Goal: Information Seeking & Learning: Compare options

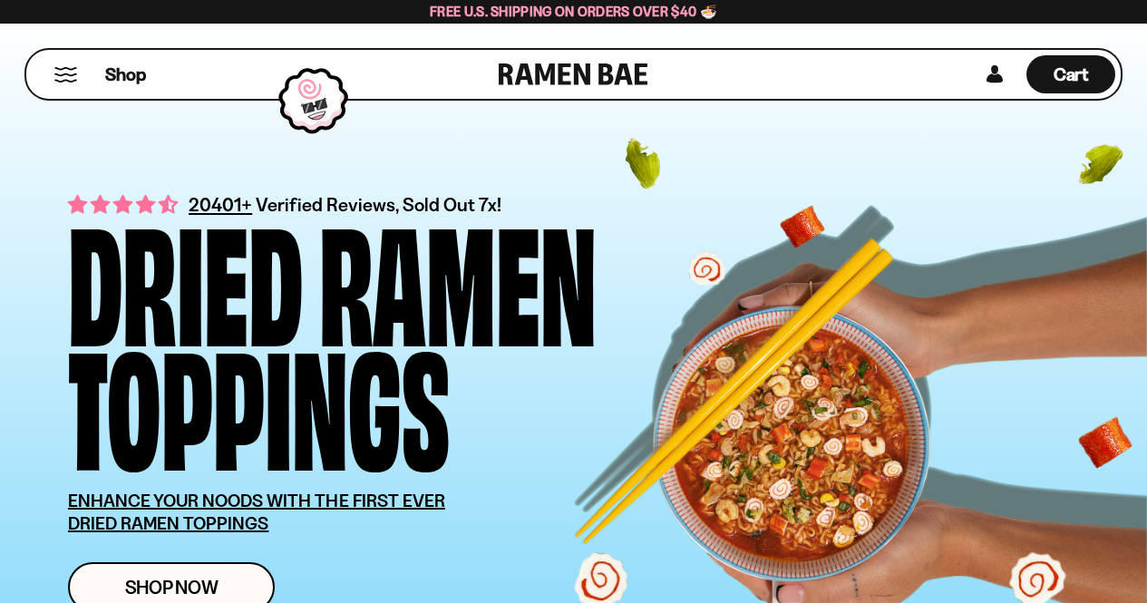
click at [68, 72] on button "Mobile Menu Trigger" at bounding box center [65, 74] width 24 height 15
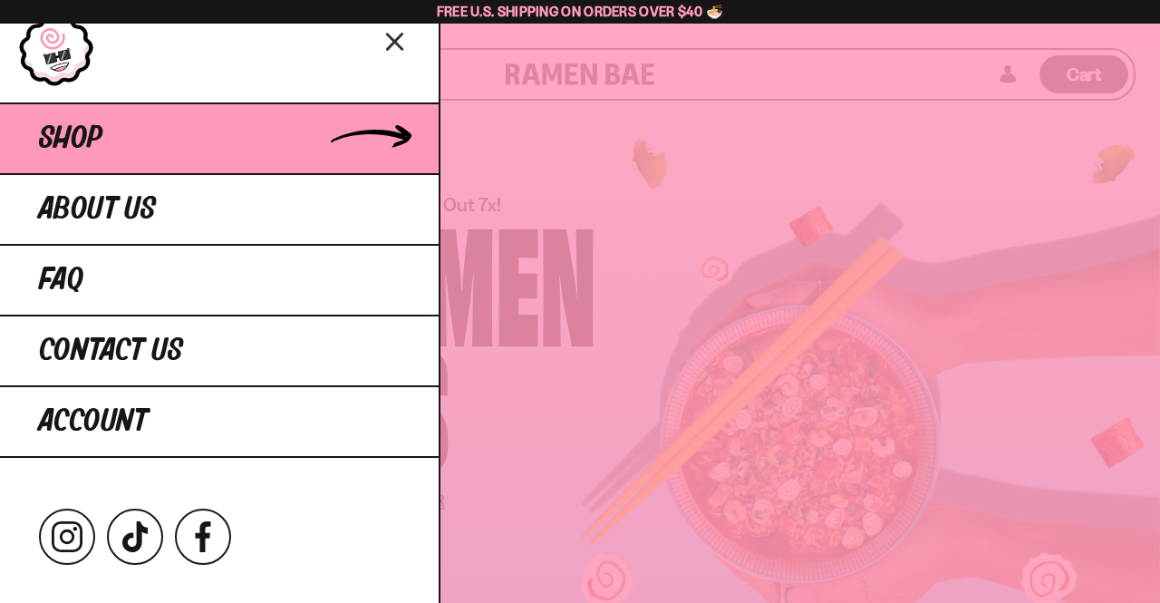
click at [59, 142] on span "Shop" at bounding box center [70, 138] width 63 height 33
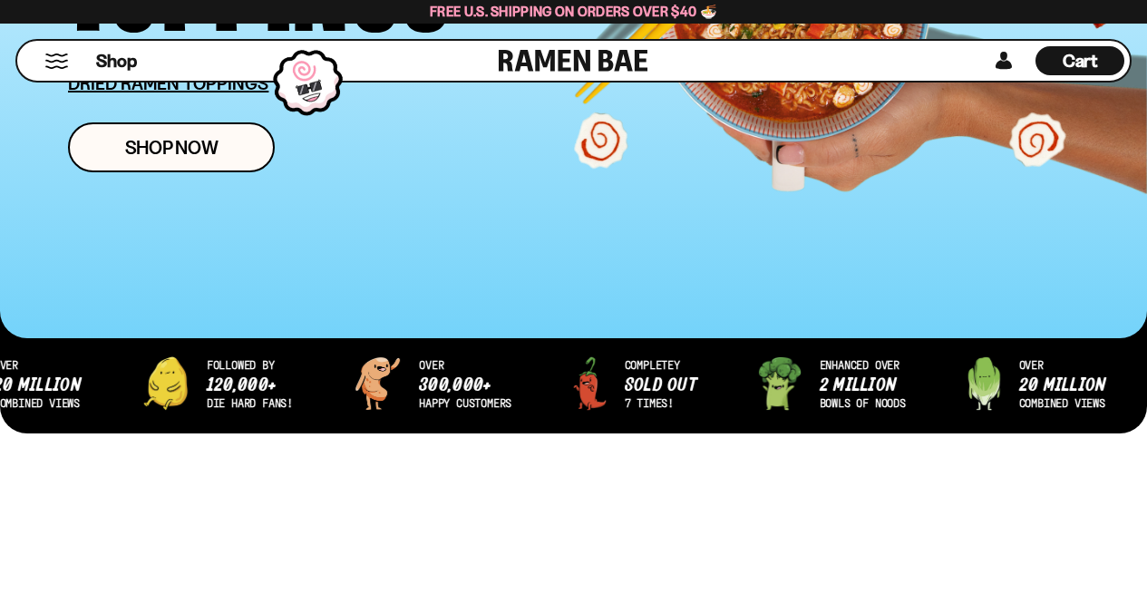
scroll to position [454, 0]
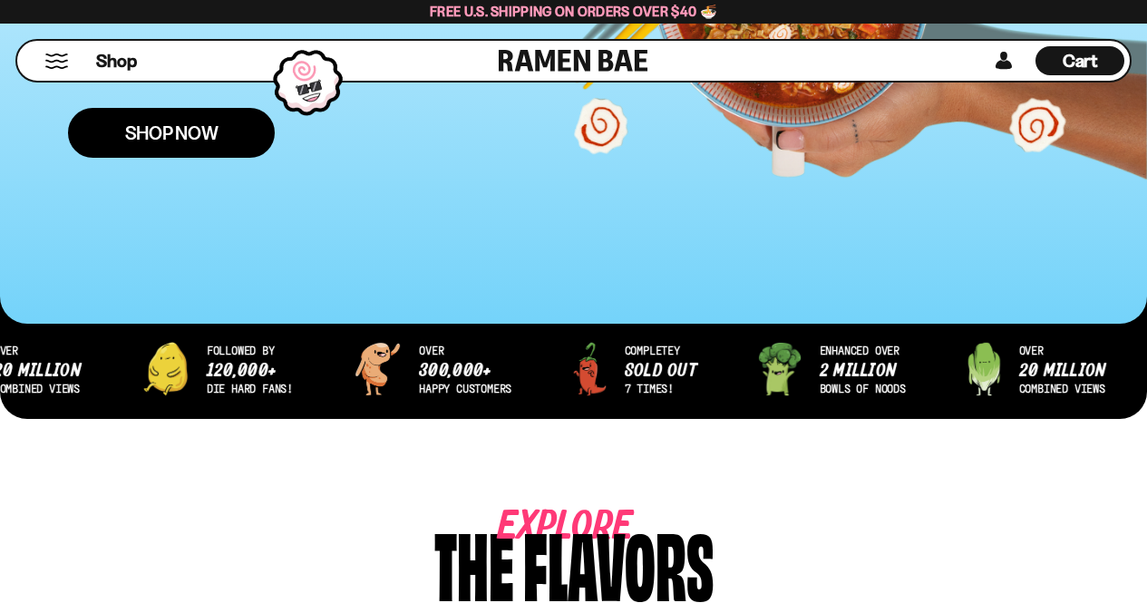
click at [184, 141] on span "Shop Now" at bounding box center [171, 132] width 93 height 19
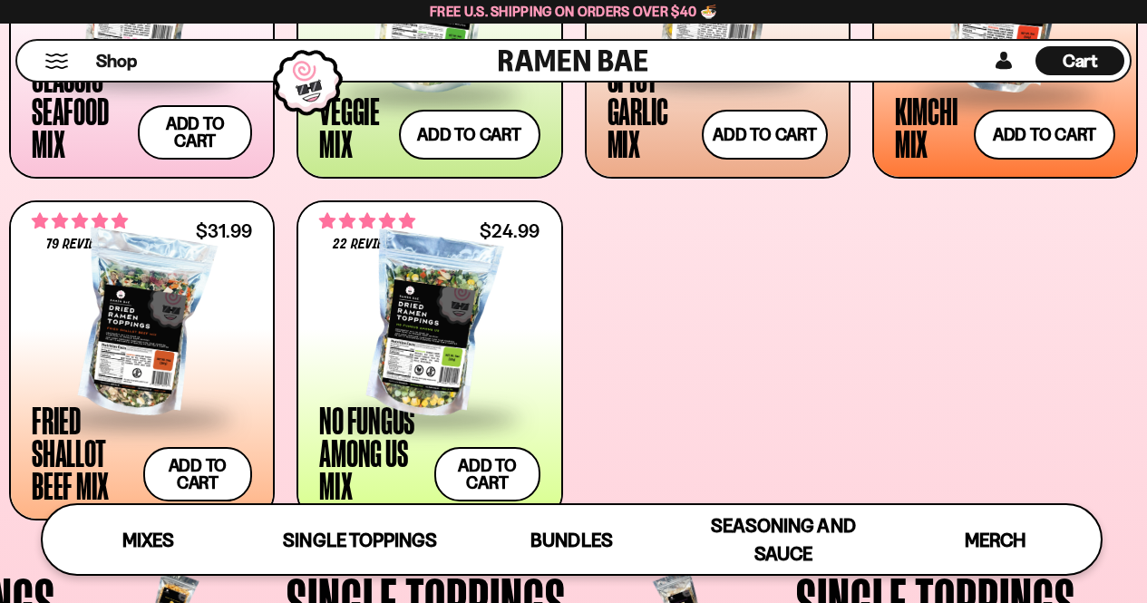
scroll to position [935, 0]
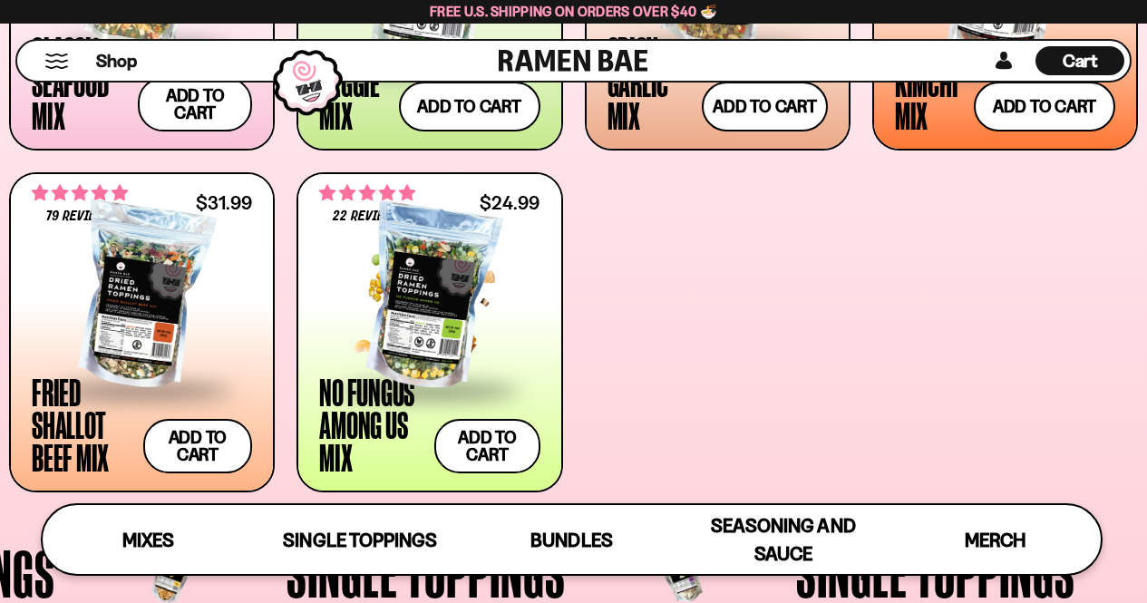
click at [357, 393] on span at bounding box center [429, 390] width 220 height 63
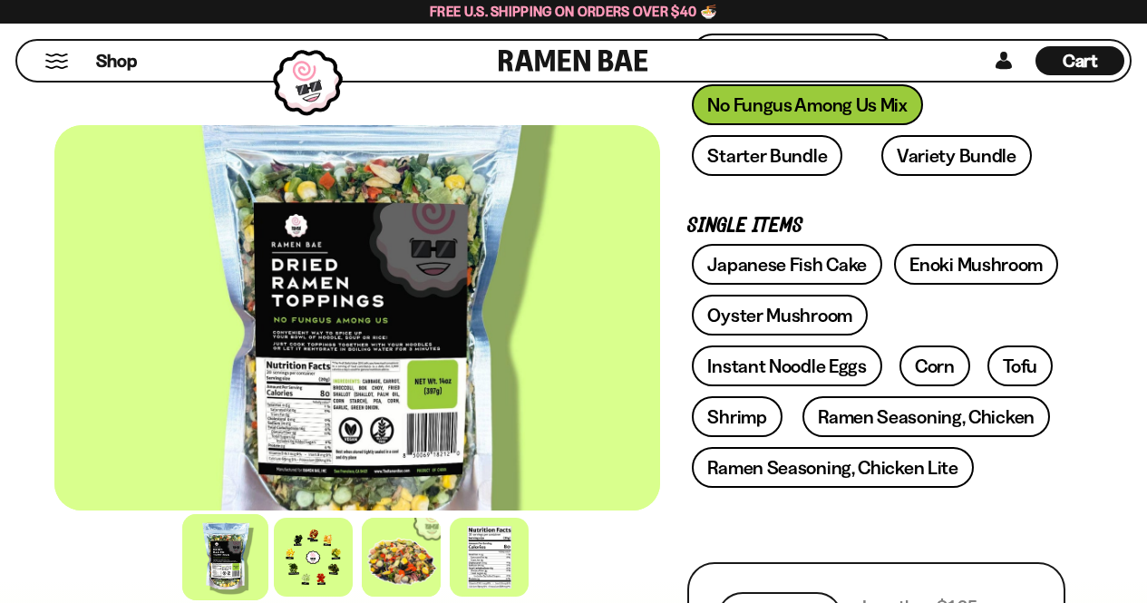
scroll to position [576, 0]
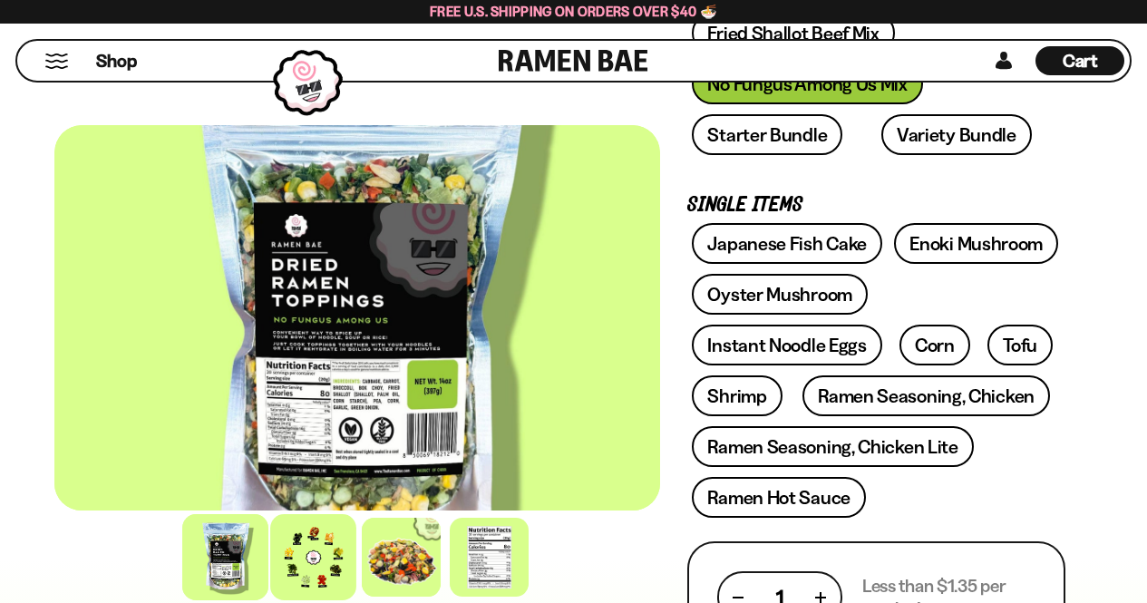
click at [318, 558] on div at bounding box center [313, 557] width 86 height 86
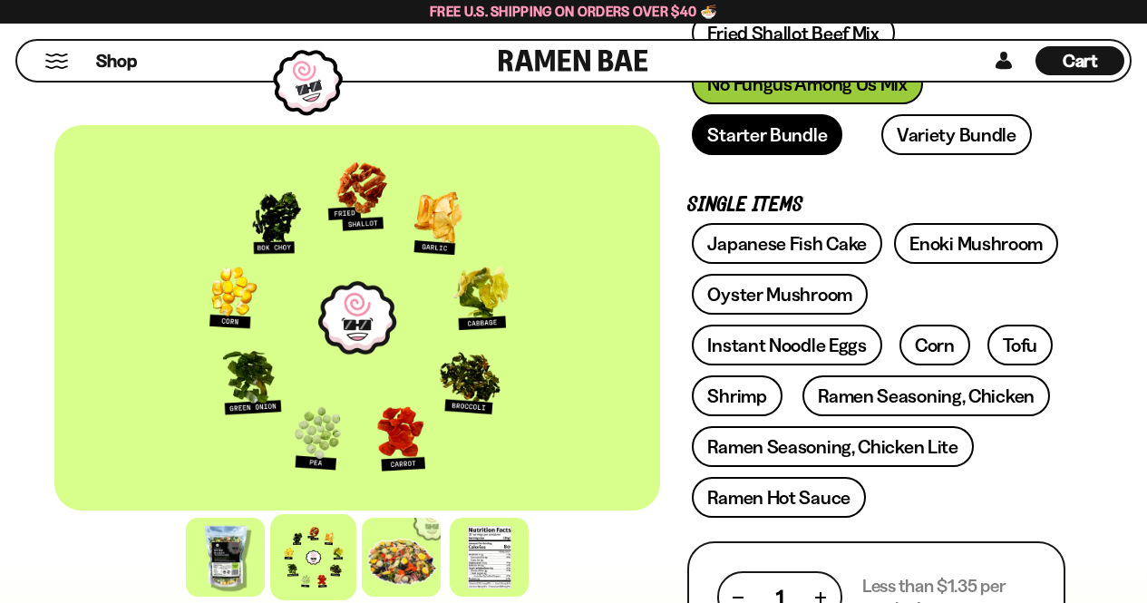
click at [797, 142] on link "Starter Bundle" at bounding box center [767, 134] width 150 height 41
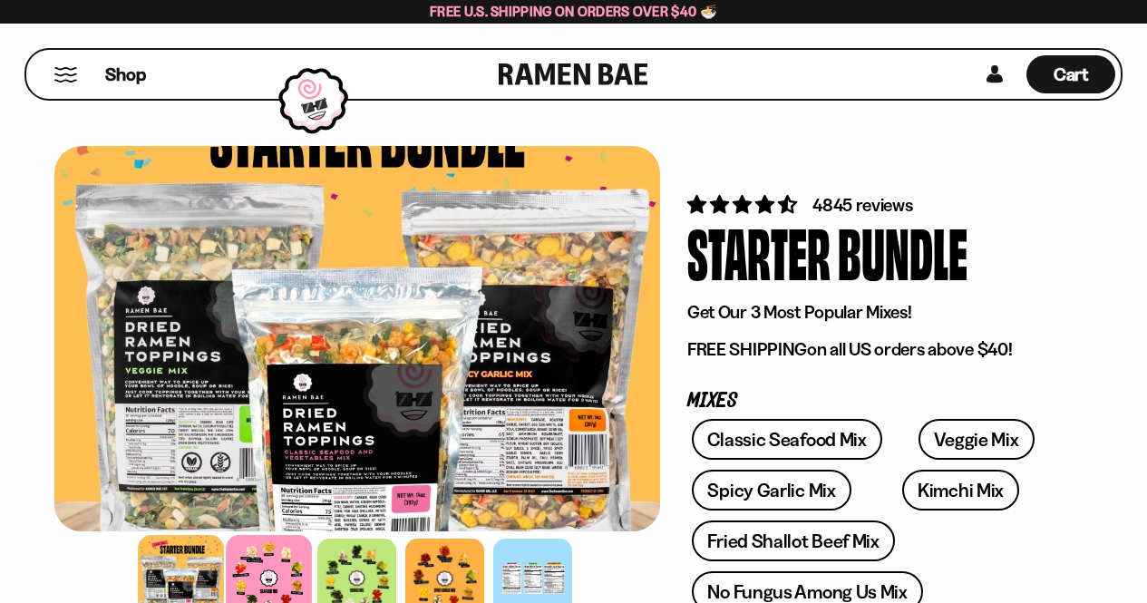
click at [270, 573] on div at bounding box center [270, 578] width 86 height 86
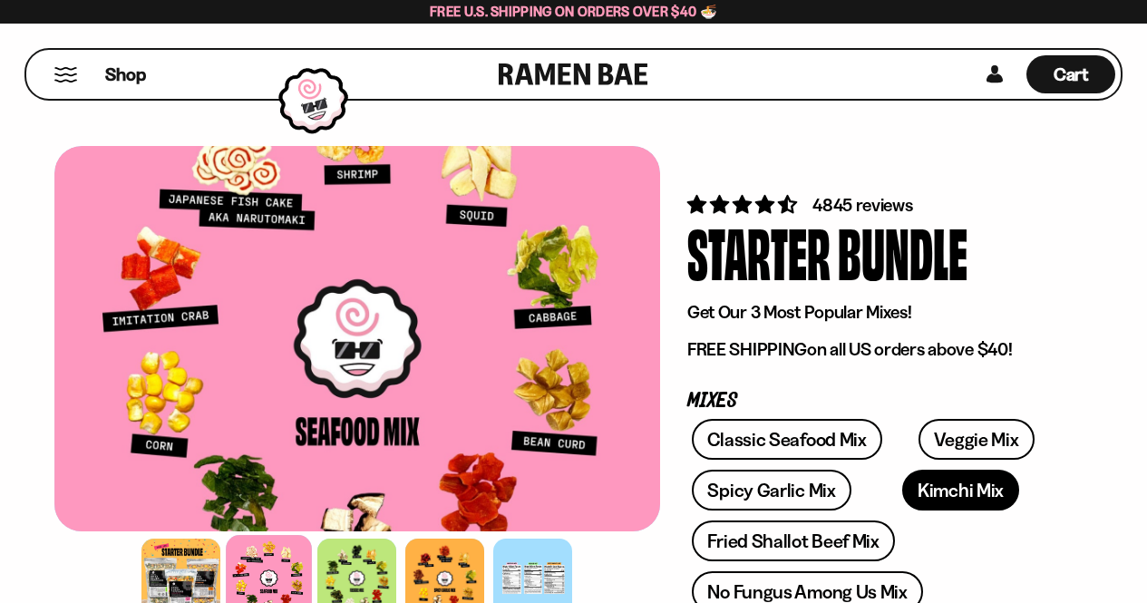
click at [916, 476] on link "Kimchi Mix" at bounding box center [960, 490] width 117 height 41
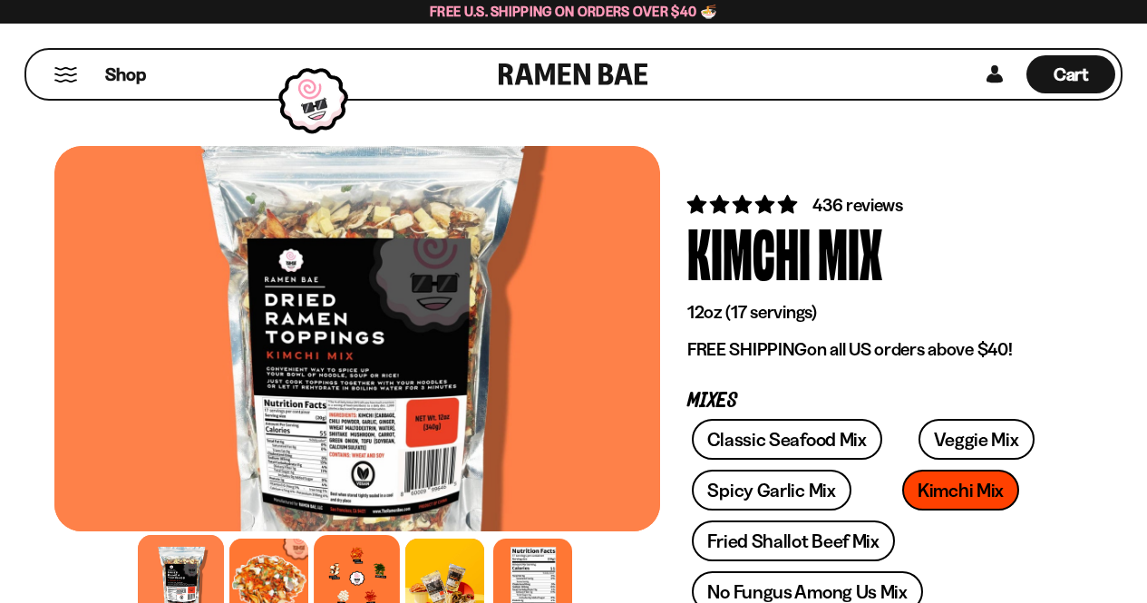
click at [339, 580] on div at bounding box center [358, 578] width 86 height 86
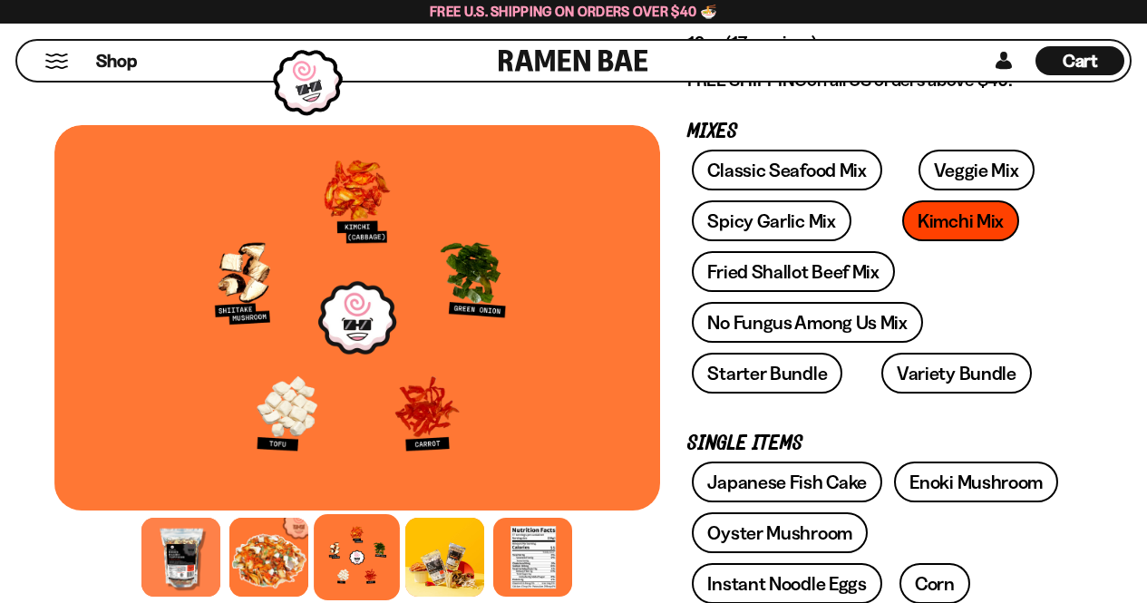
scroll to position [276, 0]
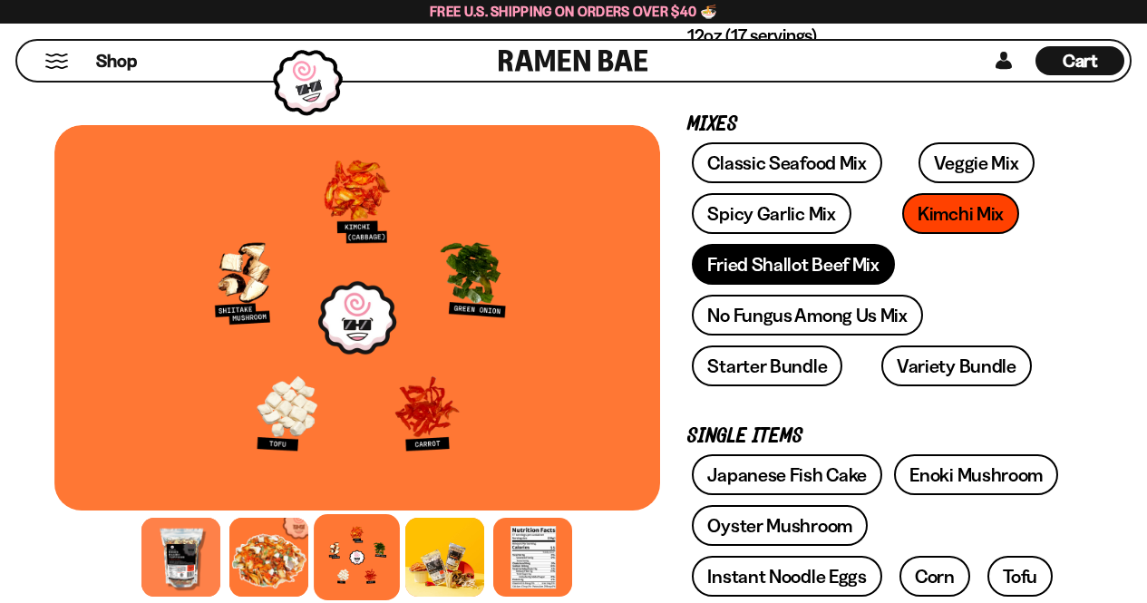
click at [834, 262] on link "Fried Shallot Beef Mix" at bounding box center [793, 264] width 202 height 41
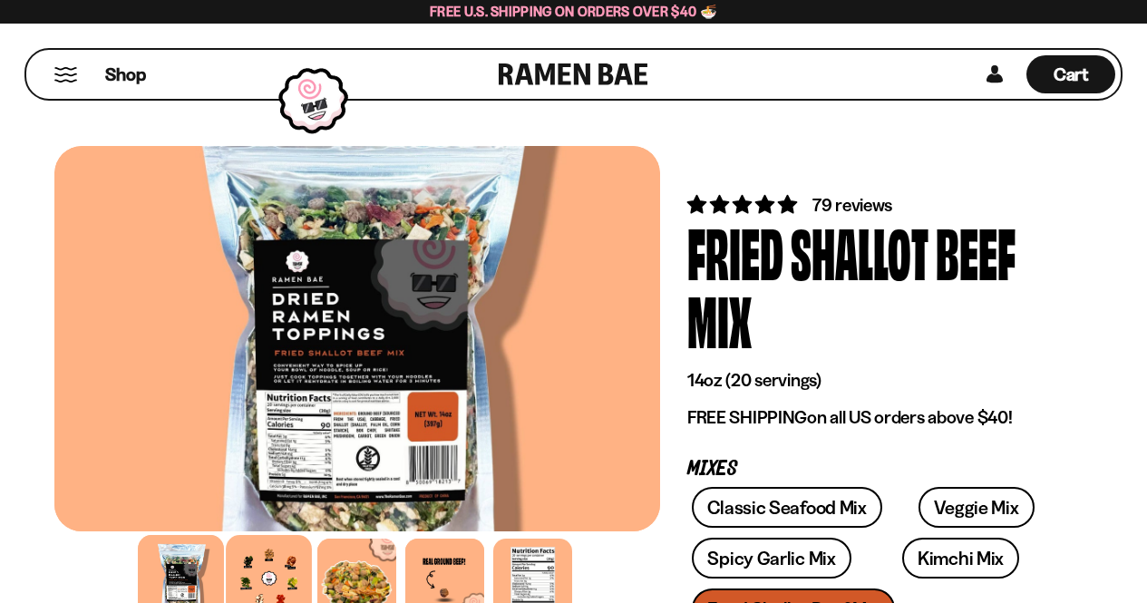
click at [260, 570] on div at bounding box center [270, 578] width 86 height 86
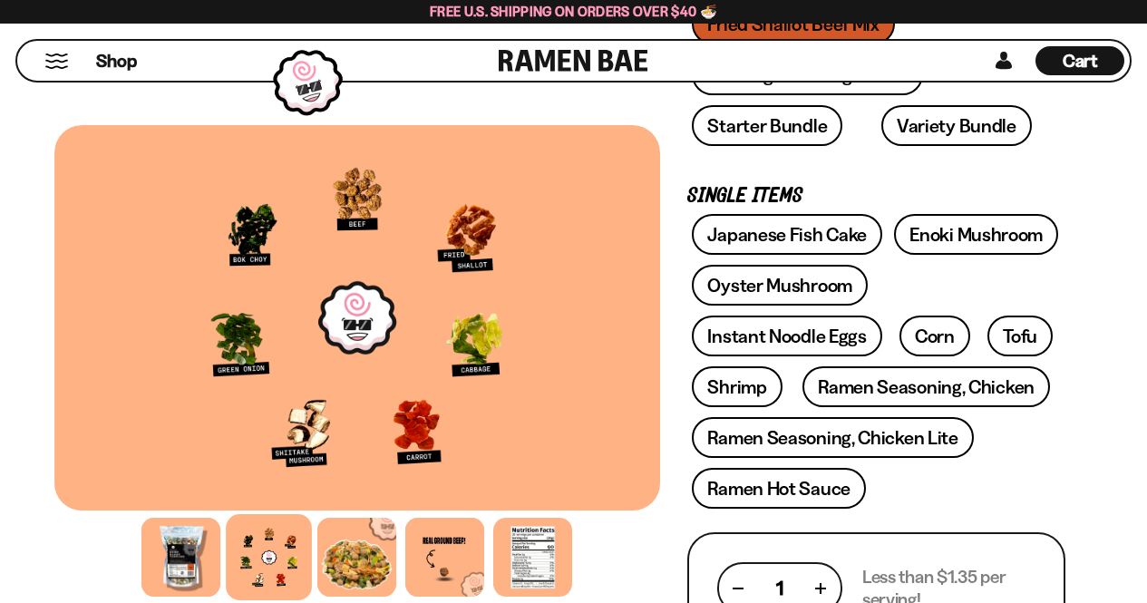
scroll to position [556, 0]
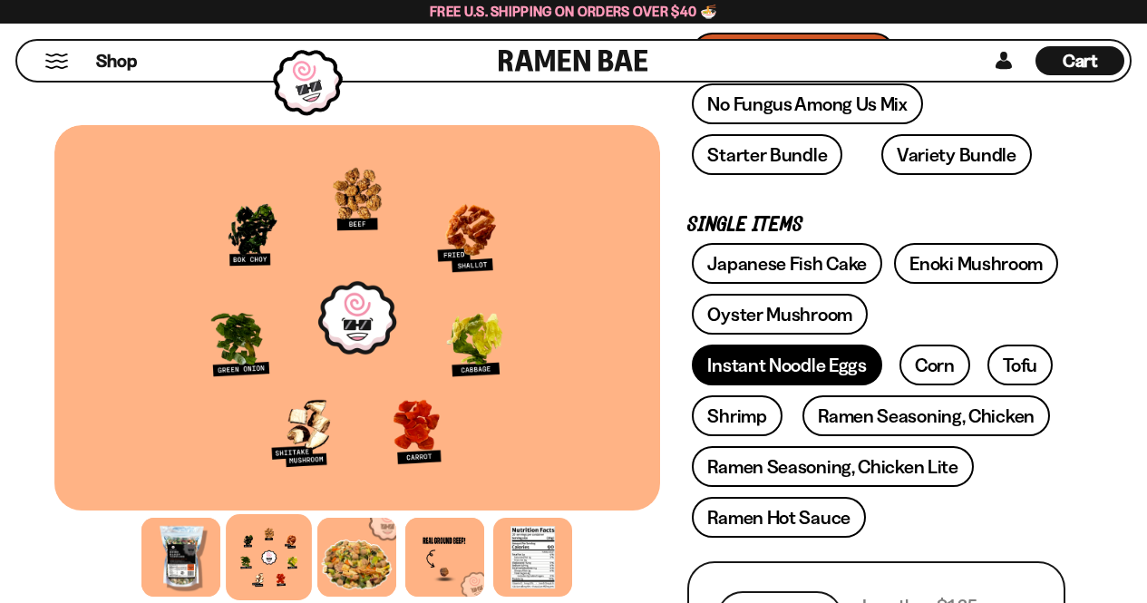
click at [775, 374] on link "Instant Noodle Eggs" at bounding box center [786, 364] width 189 height 41
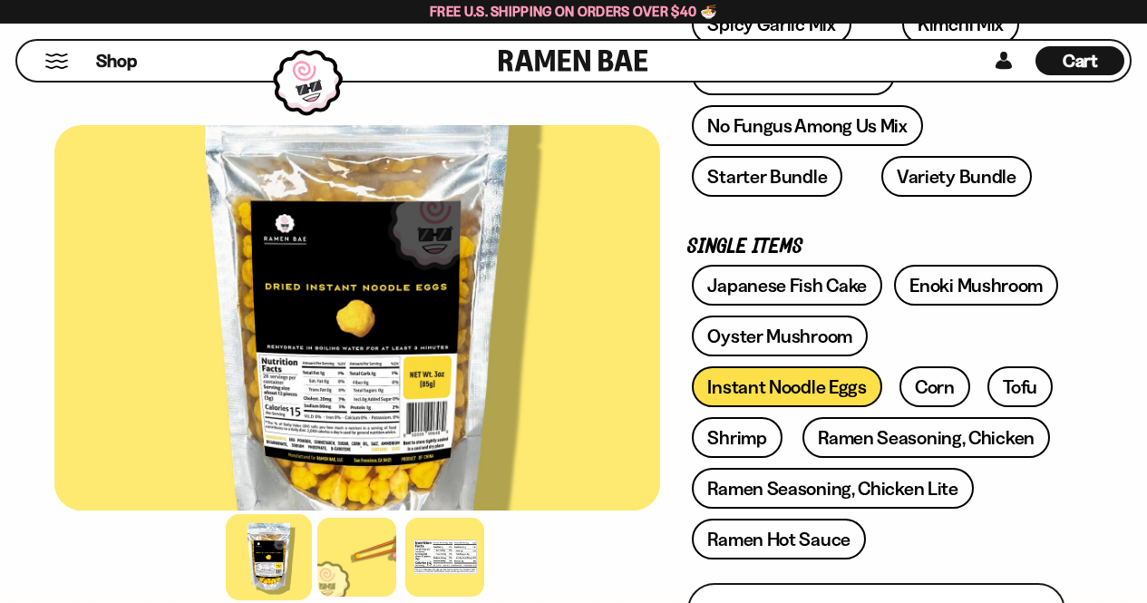
scroll to position [490, 0]
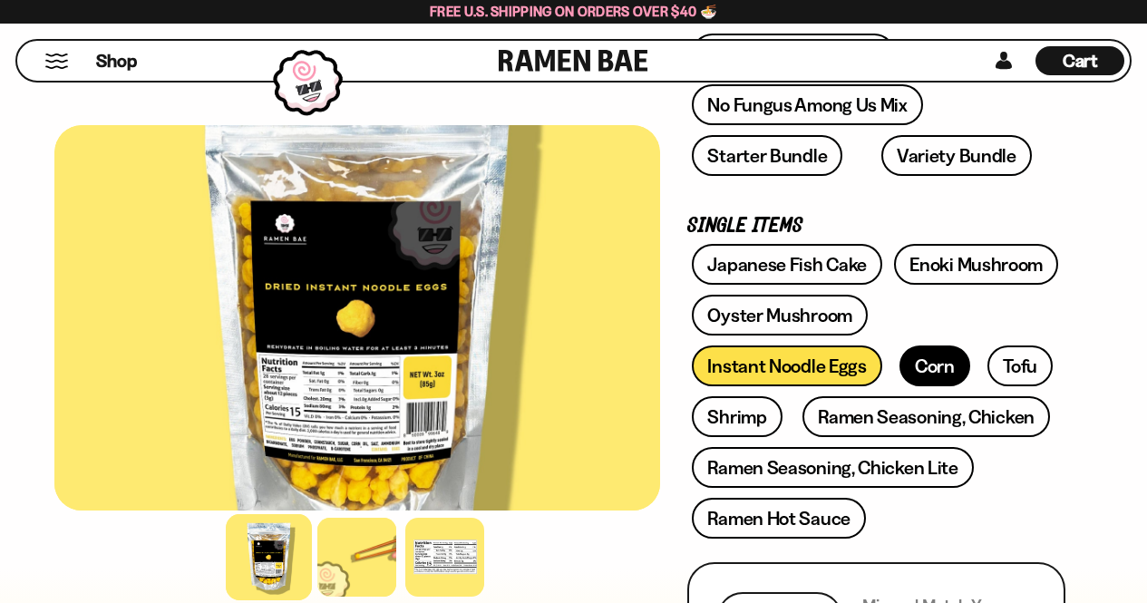
click at [939, 363] on link "Corn" at bounding box center [934, 365] width 71 height 41
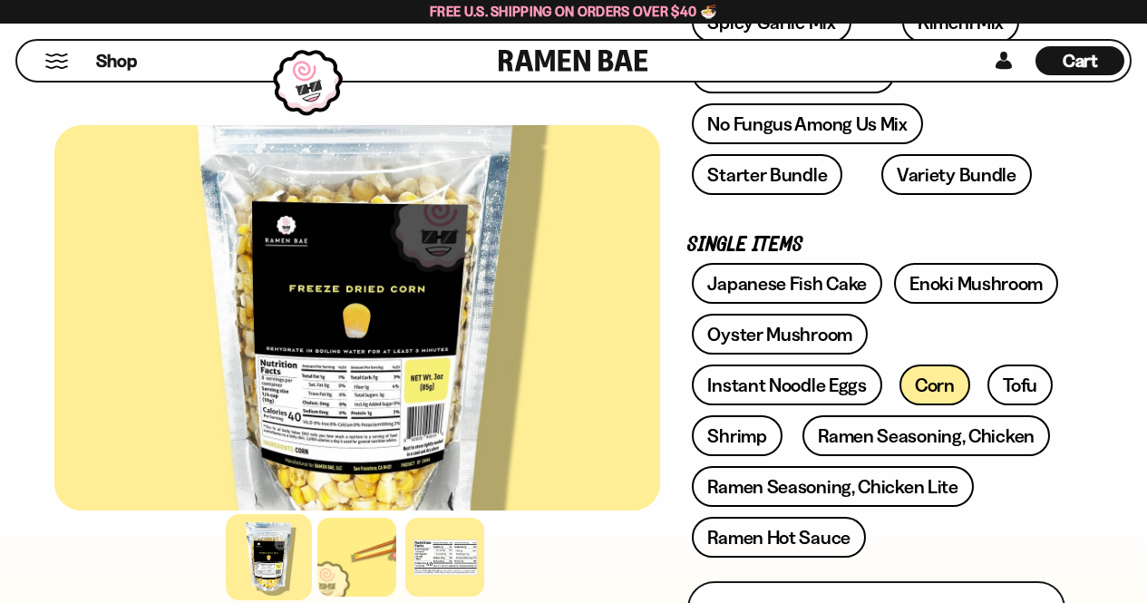
scroll to position [484, 0]
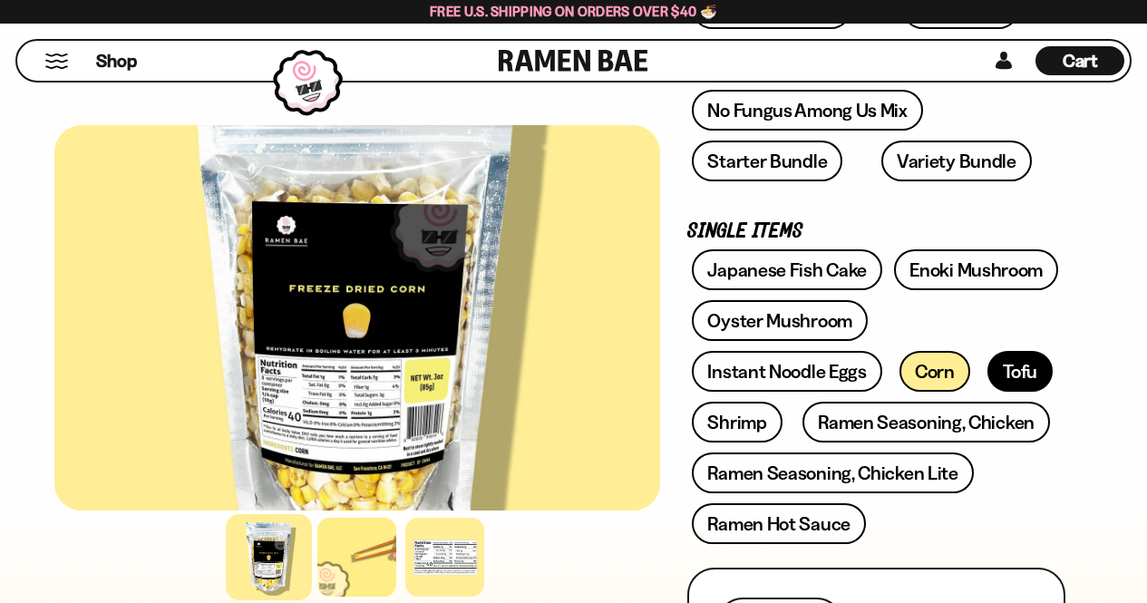
click at [994, 375] on link "Tofu" at bounding box center [1019, 371] width 65 height 41
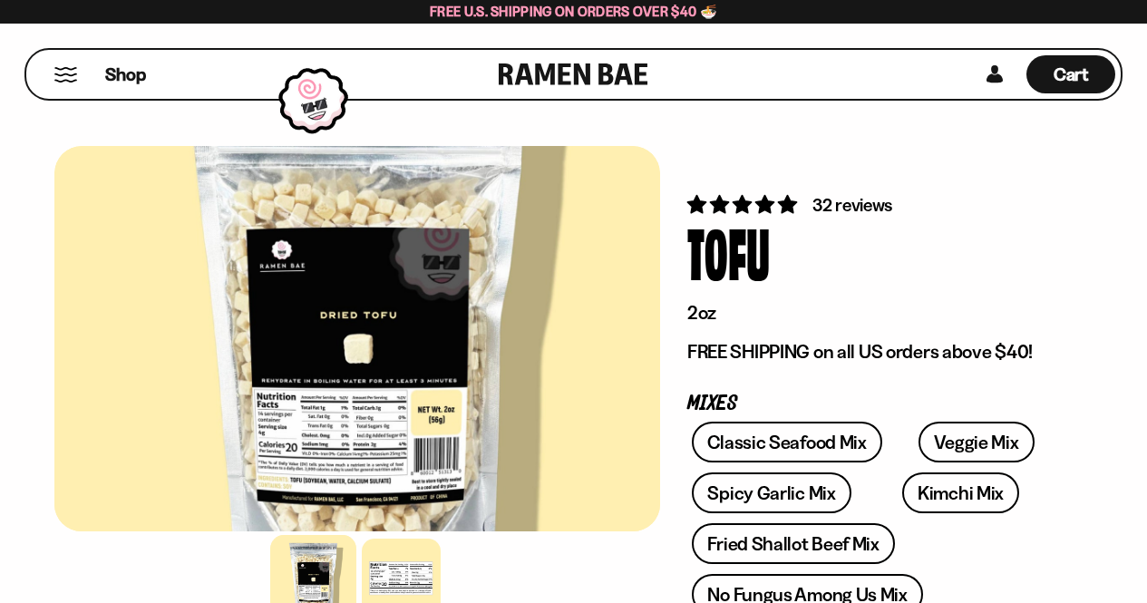
click at [68, 76] on button "Mobile Menu Trigger" at bounding box center [65, 74] width 24 height 15
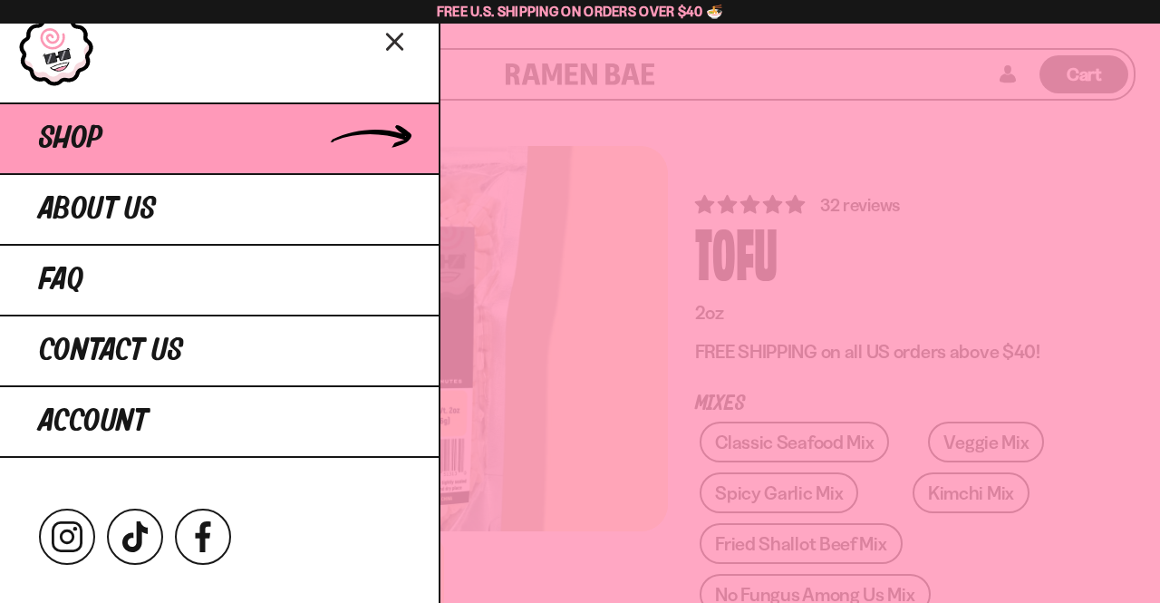
click at [93, 146] on span "Shop" at bounding box center [70, 138] width 63 height 33
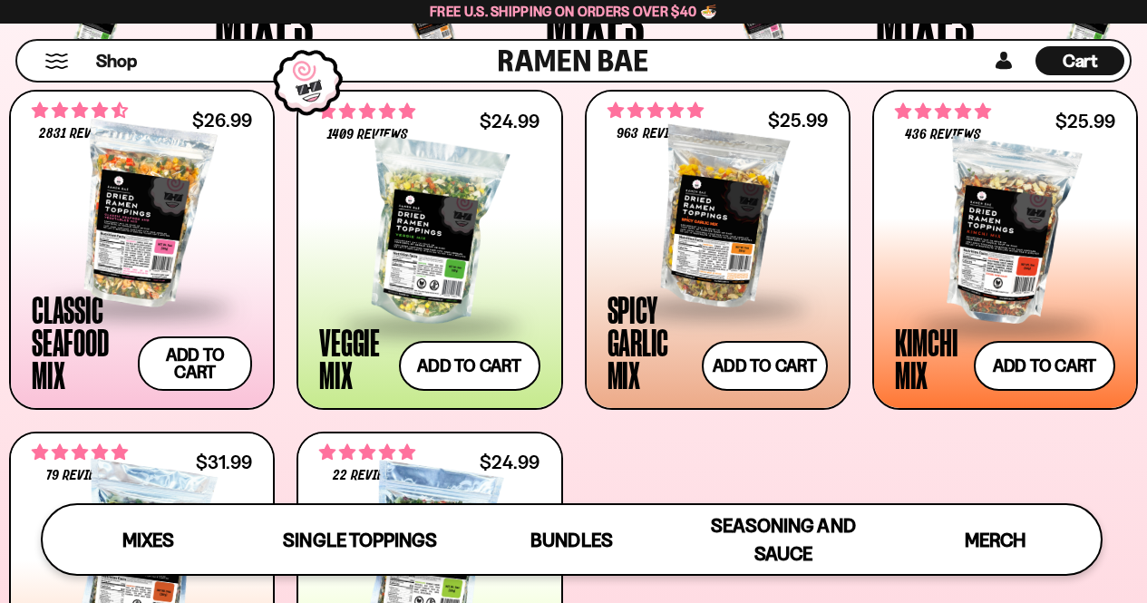
scroll to position [671, 0]
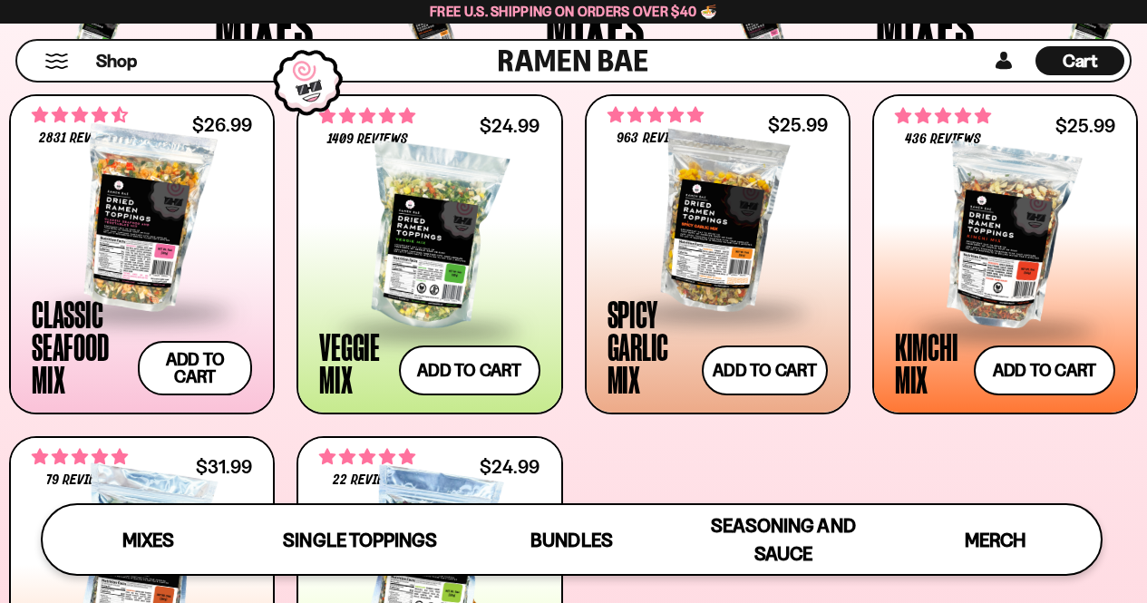
click at [451, 483] on div at bounding box center [429, 560] width 220 height 181
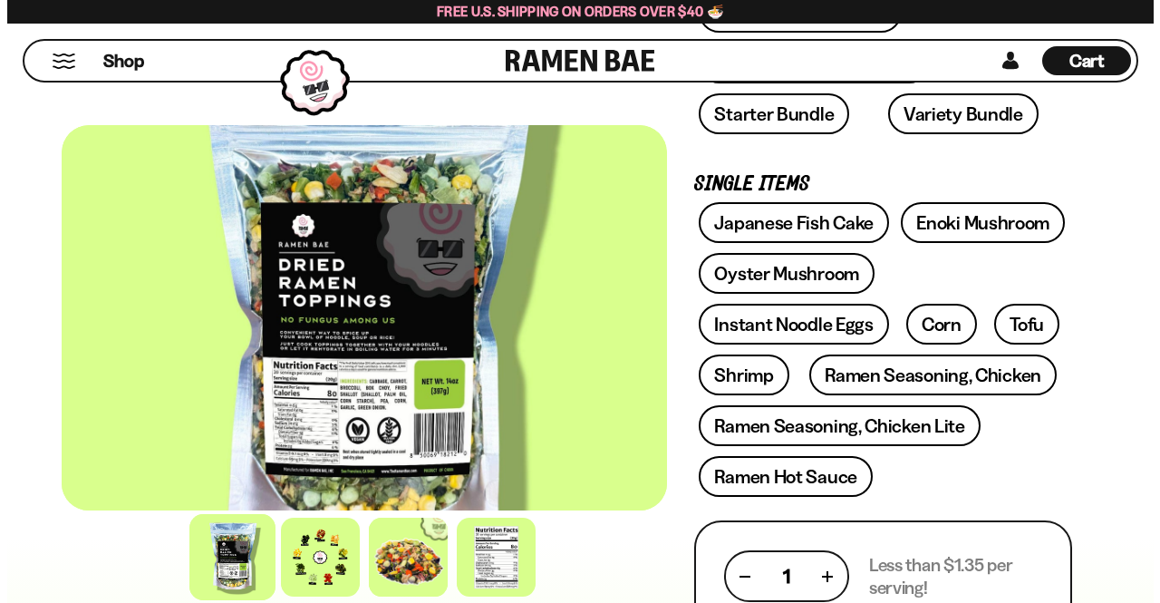
scroll to position [604, 0]
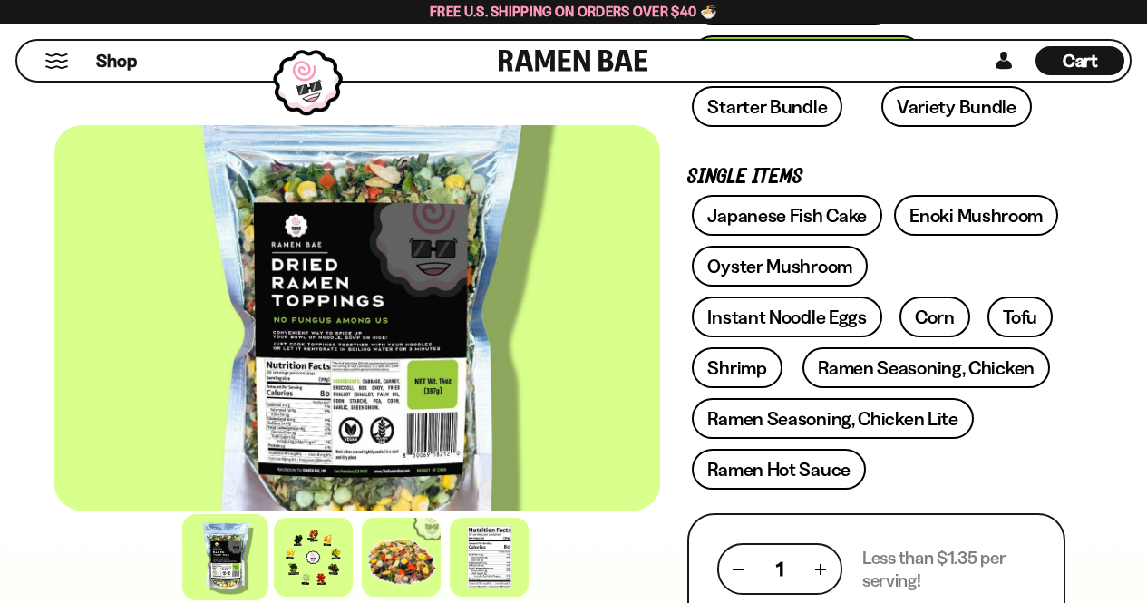
click at [53, 51] on div "Shop" at bounding box center [261, 61] width 476 height 40
click at [54, 53] on button "Mobile Menu Trigger" at bounding box center [56, 60] width 24 height 15
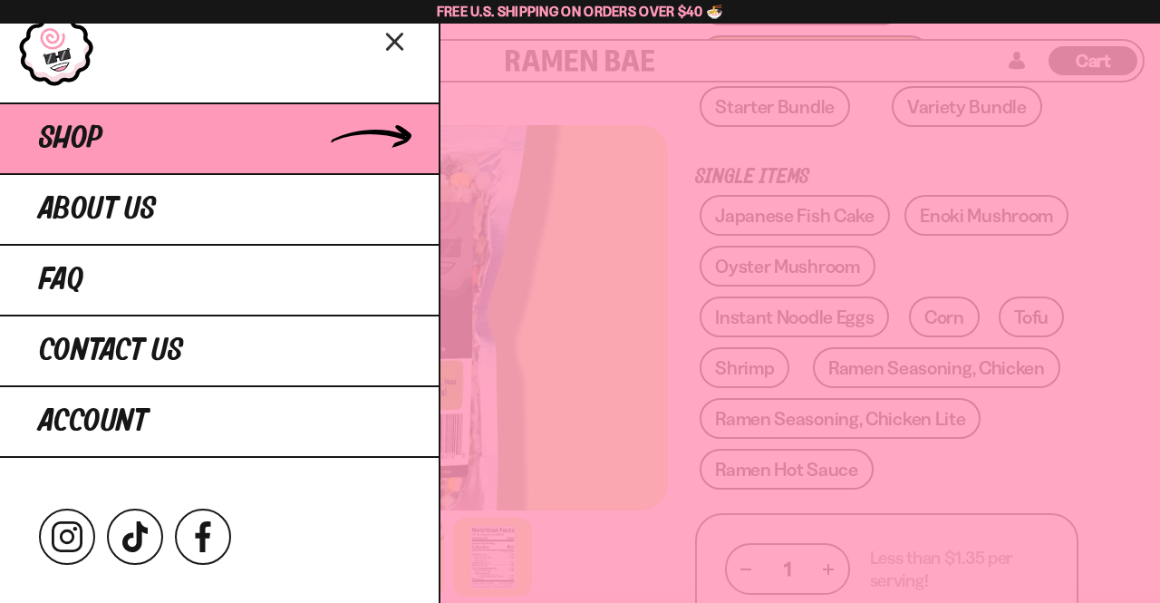
click at [75, 135] on span "Shop" at bounding box center [70, 138] width 63 height 33
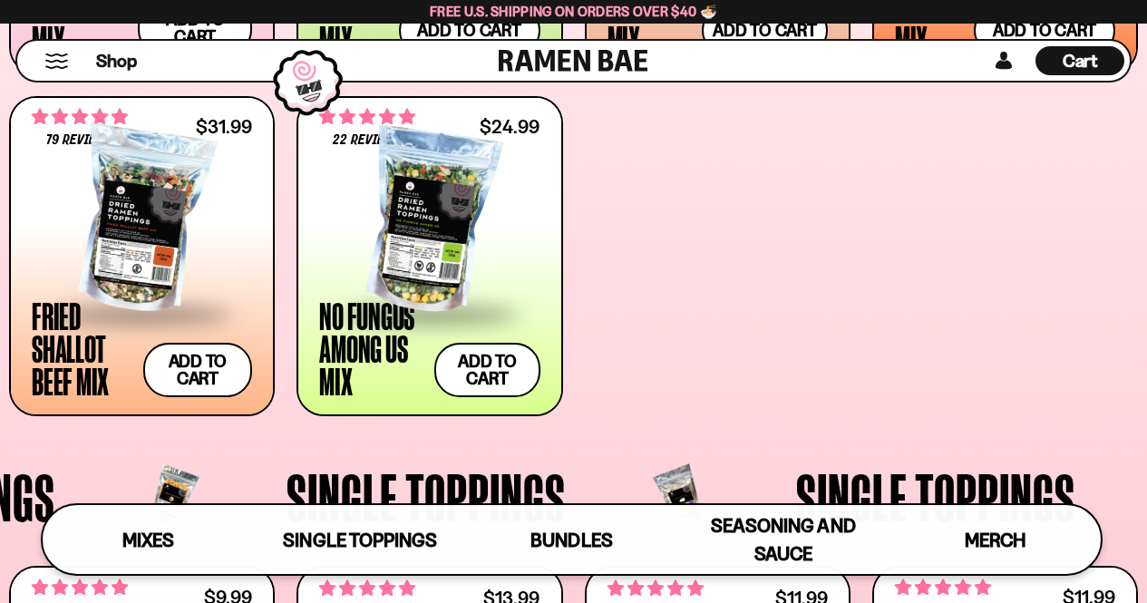
scroll to position [1030, 0]
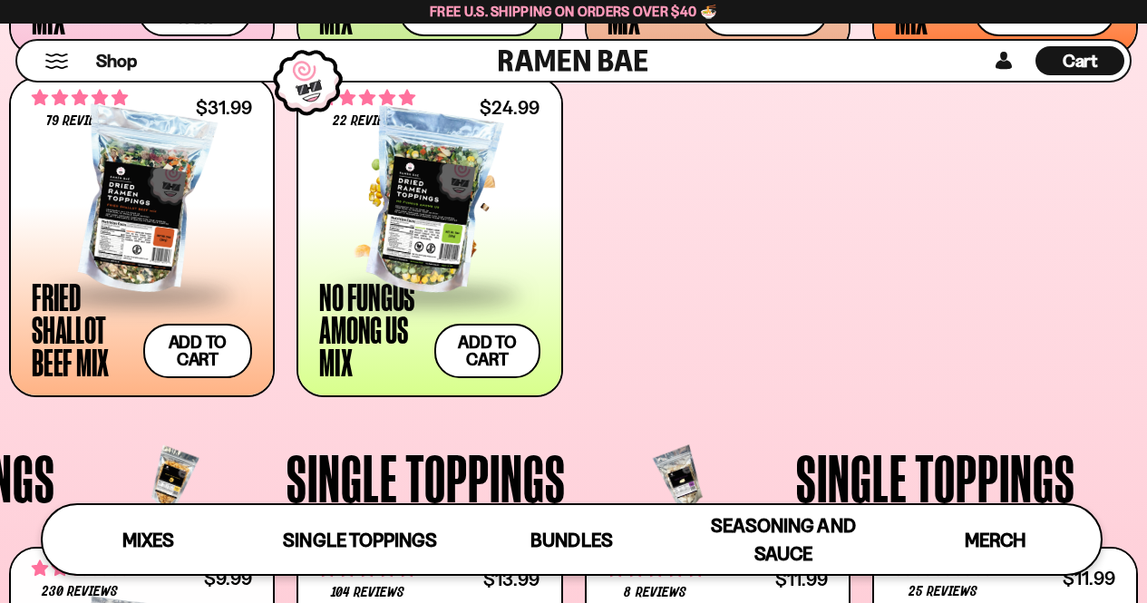
click at [396, 218] on div at bounding box center [429, 201] width 220 height 181
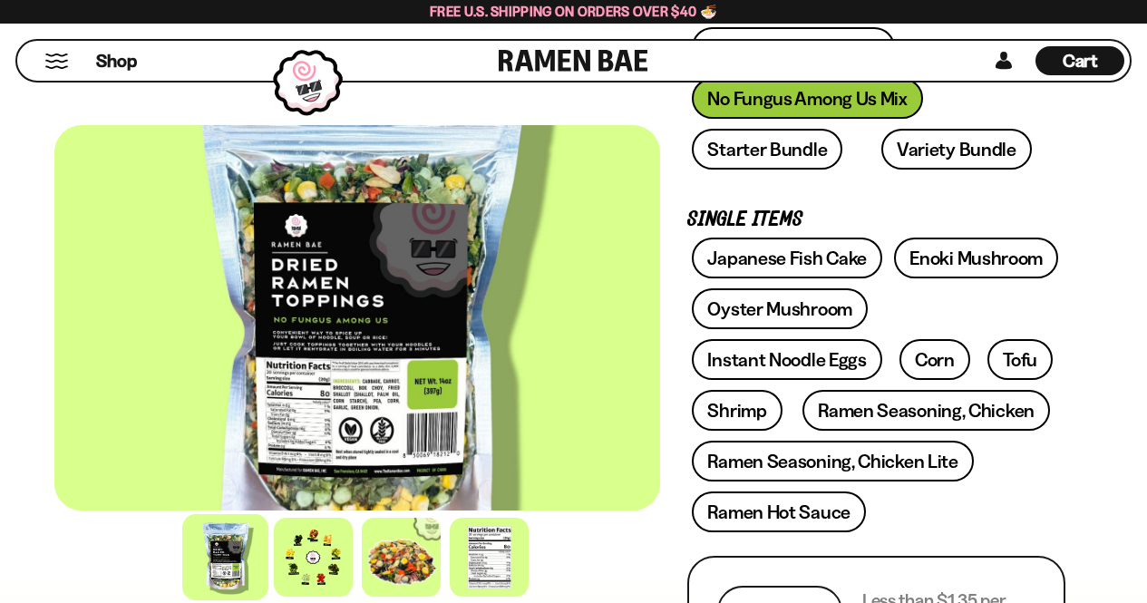
scroll to position [596, 0]
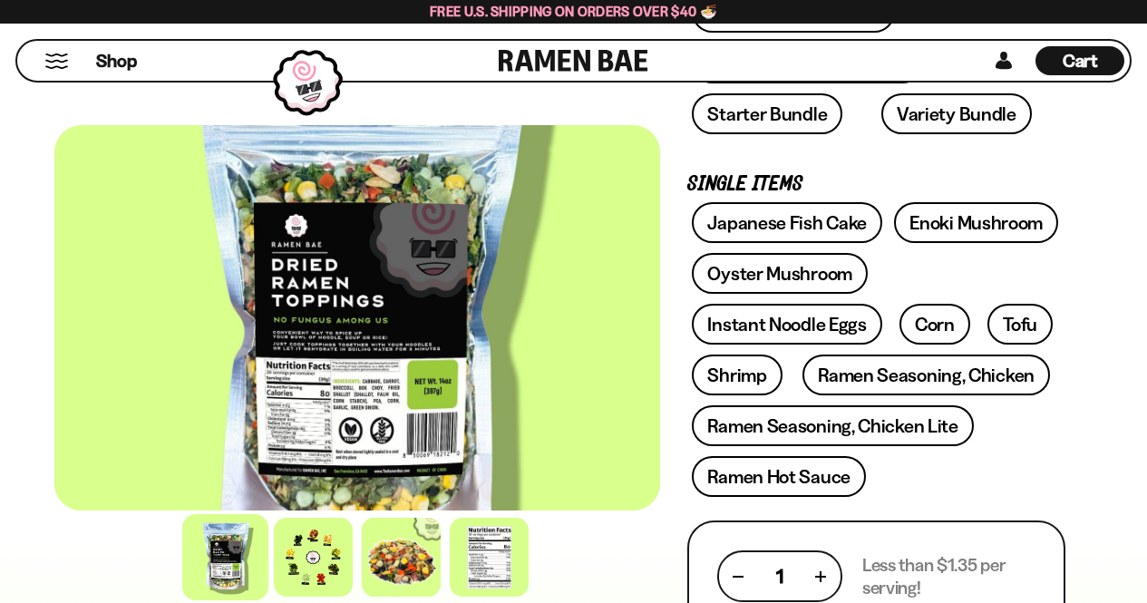
click at [67, 55] on button "Mobile Menu Trigger" at bounding box center [56, 60] width 24 height 15
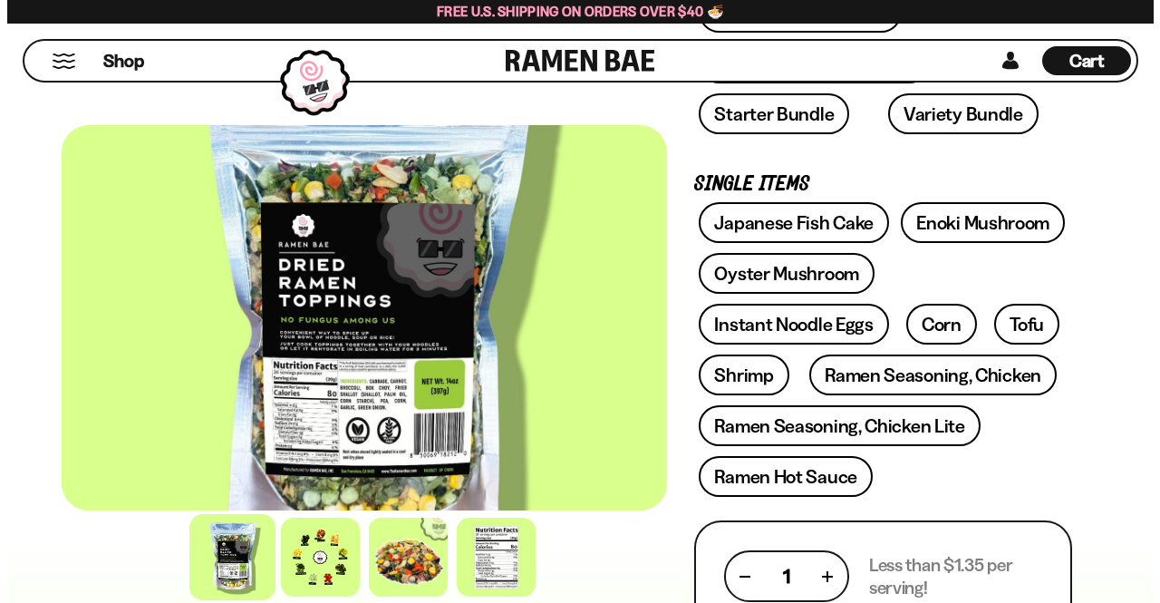
scroll to position [597, 0]
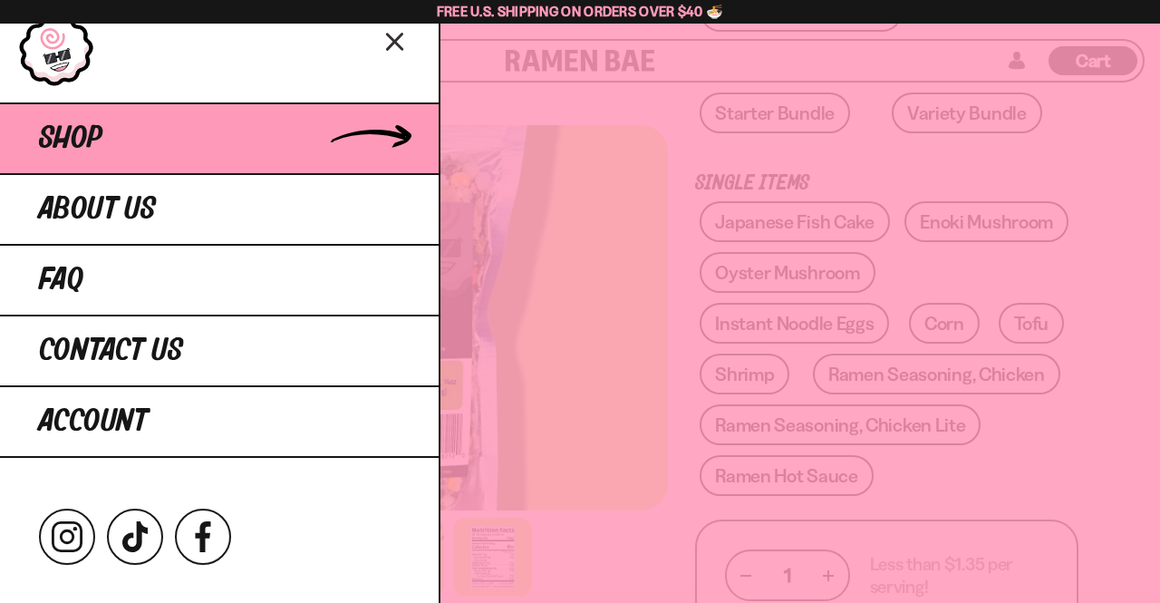
click at [113, 126] on link "Shop" at bounding box center [219, 137] width 439 height 71
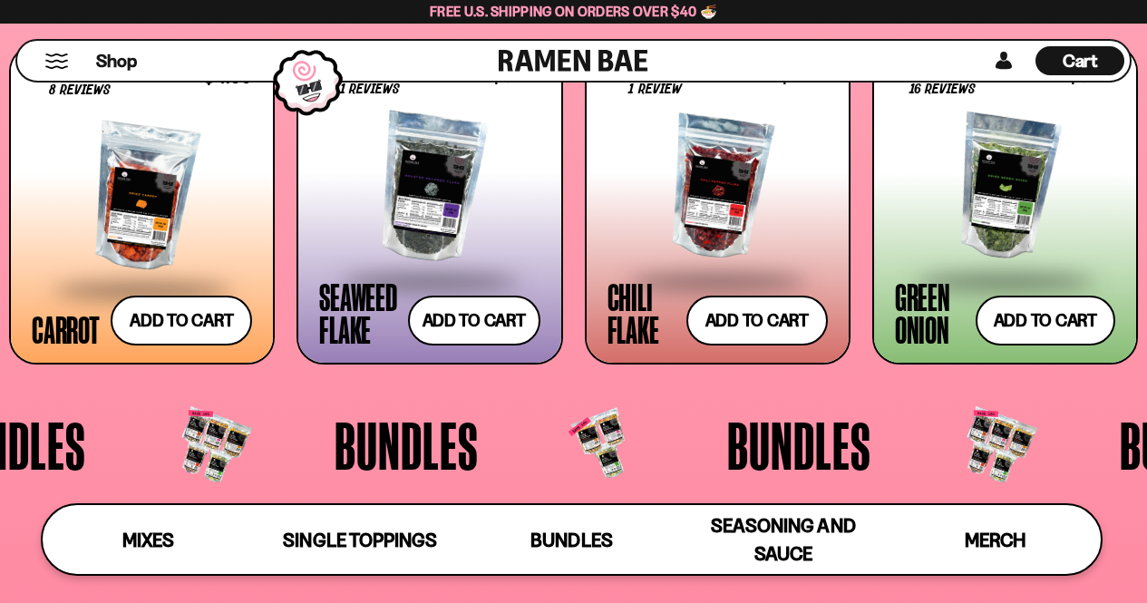
scroll to position [2917, 0]
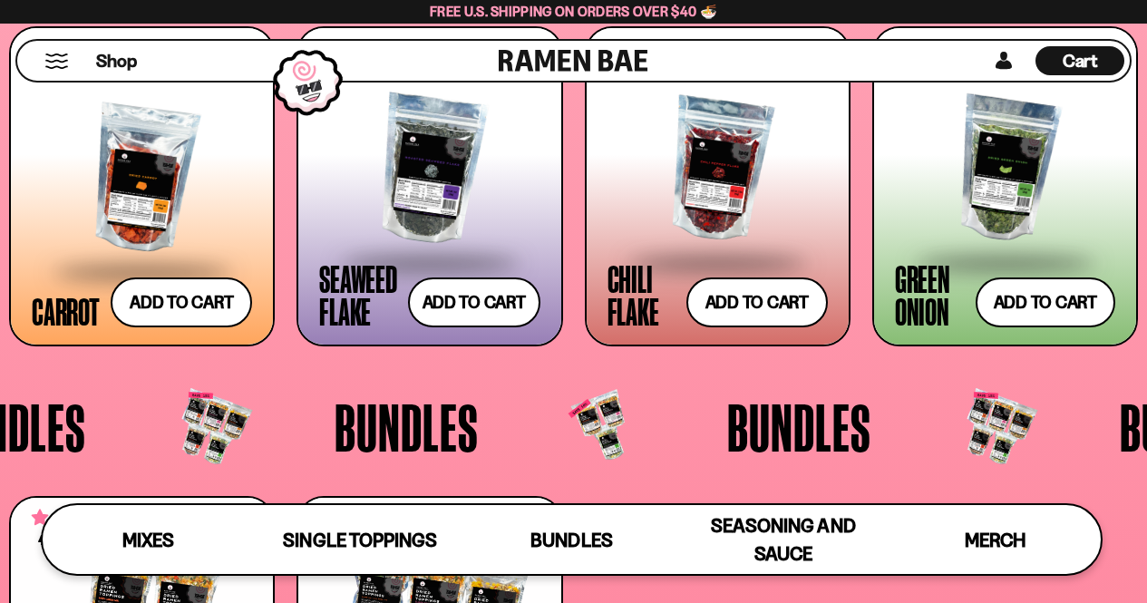
click at [156, 181] on div at bounding box center [142, 178] width 220 height 181
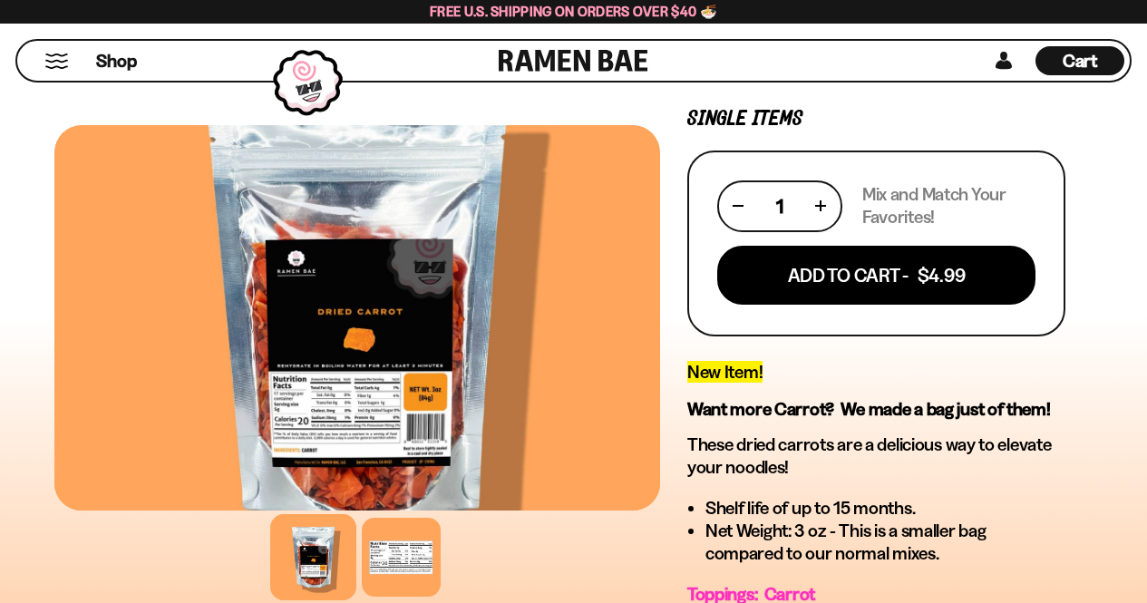
scroll to position [349, 0]
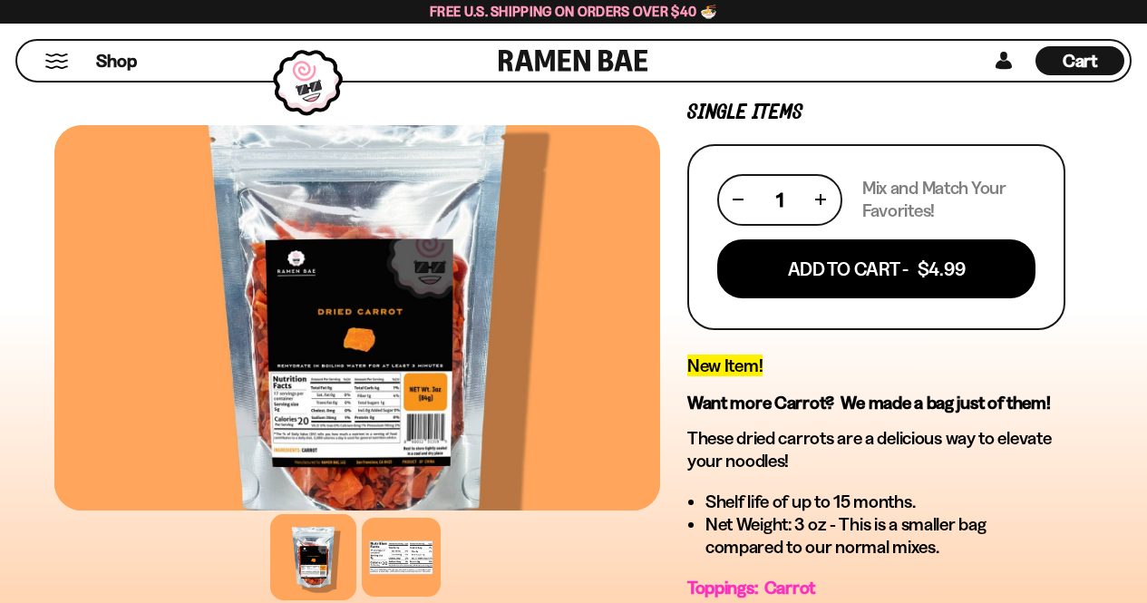
click at [54, 60] on button "Mobile Menu Trigger" at bounding box center [56, 60] width 24 height 15
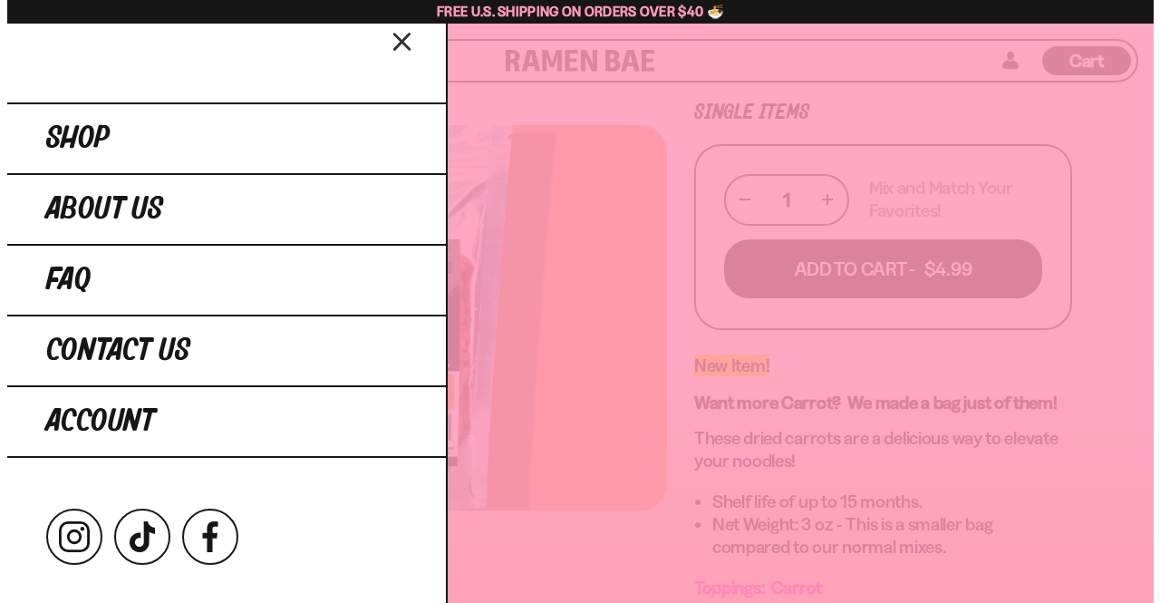
scroll to position [350, 0]
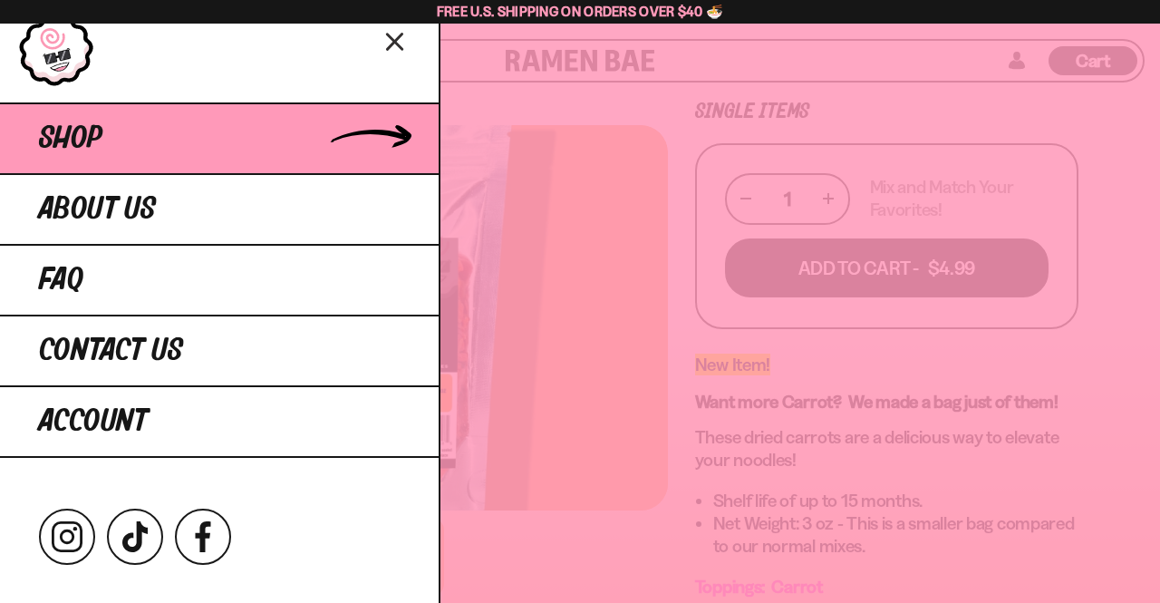
click at [90, 122] on span "Shop" at bounding box center [70, 138] width 63 height 33
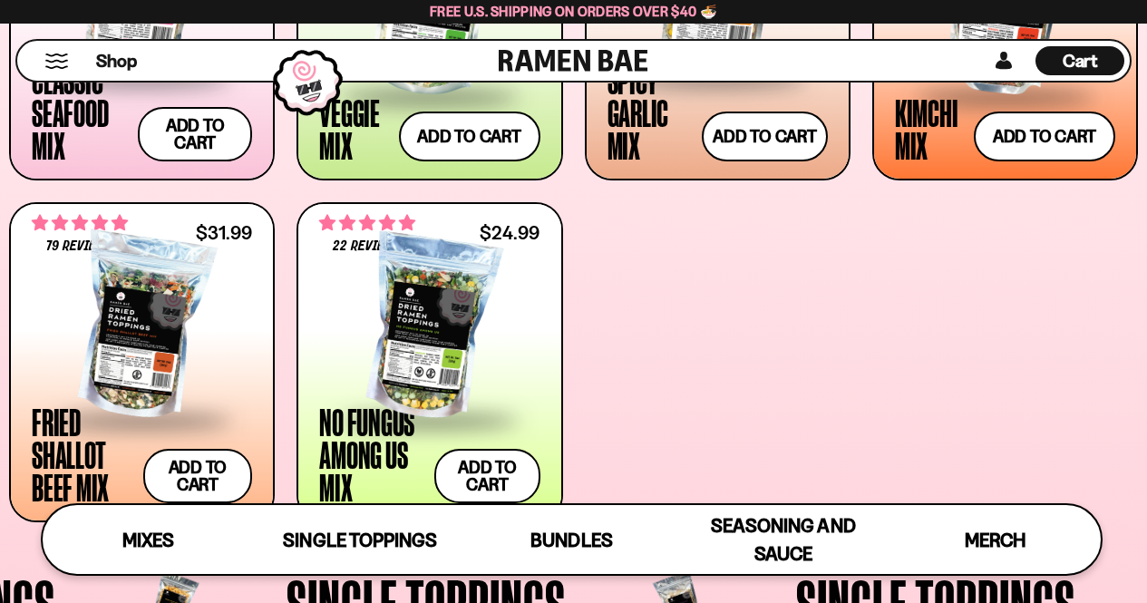
scroll to position [994, 0]
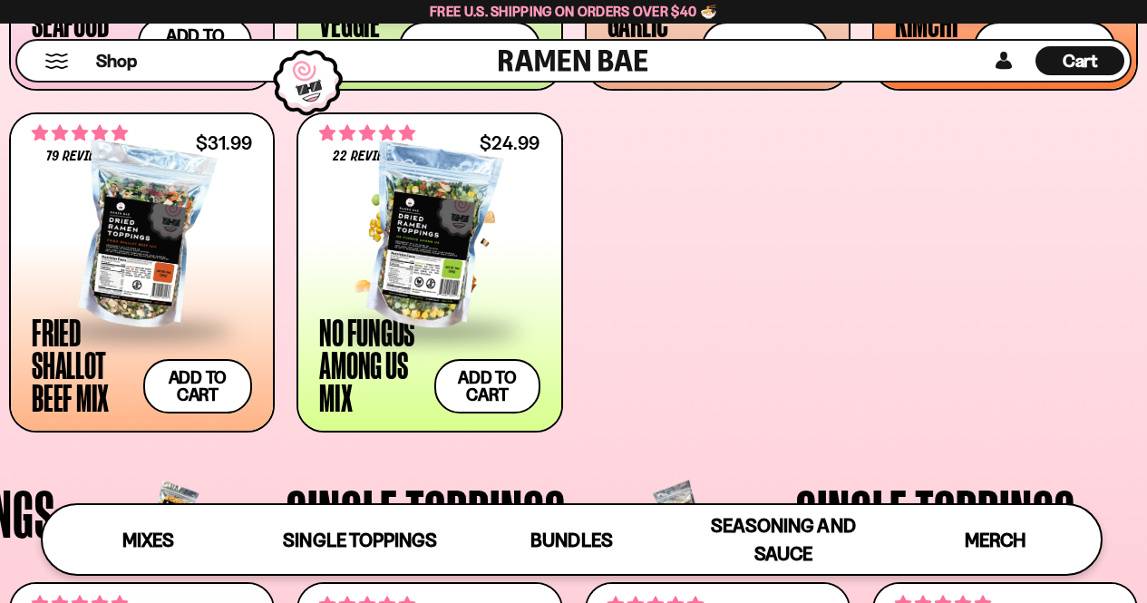
click at [413, 243] on div at bounding box center [429, 237] width 220 height 181
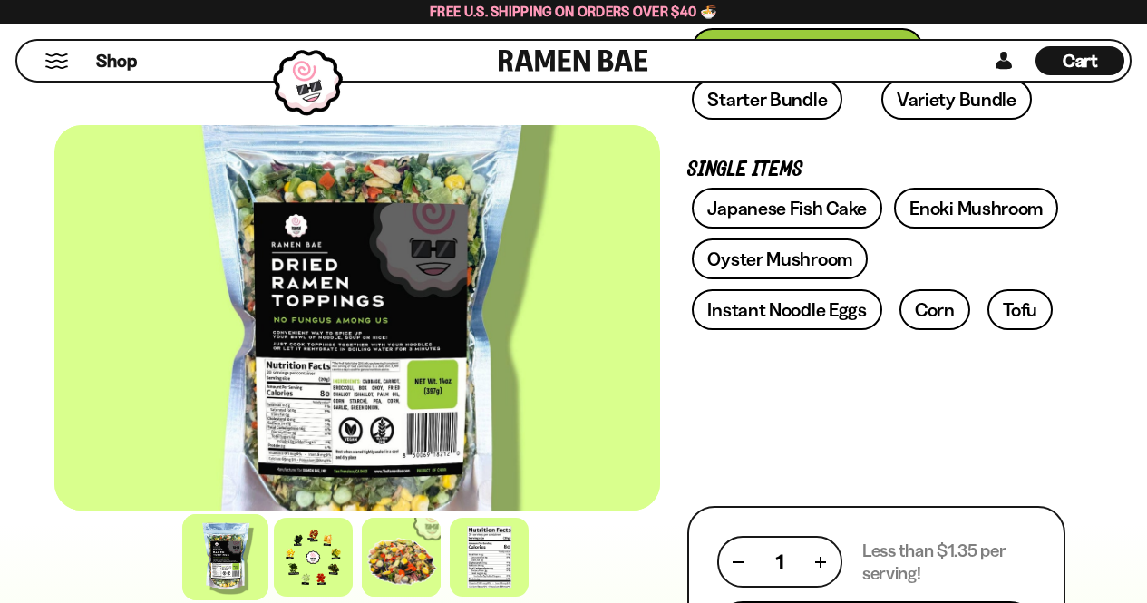
scroll to position [632, 0]
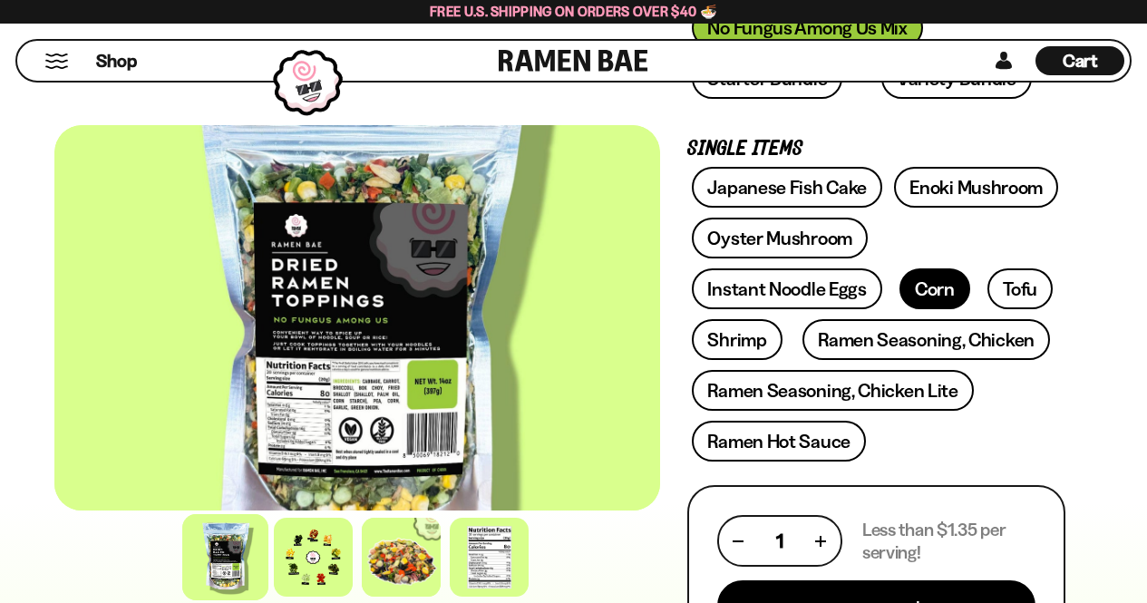
click at [941, 286] on link "Corn" at bounding box center [934, 288] width 71 height 41
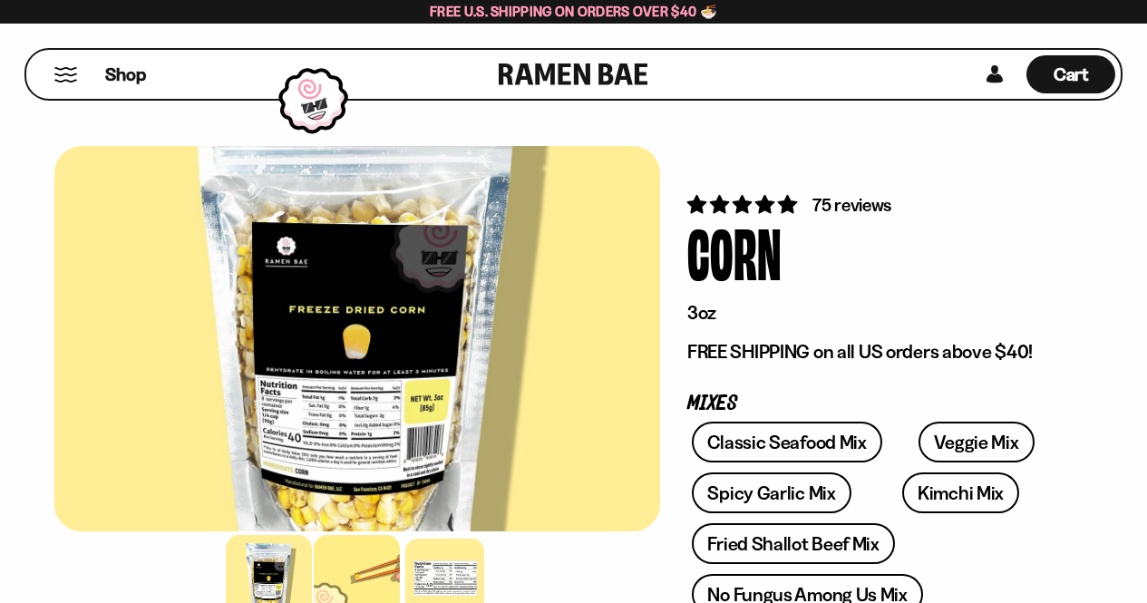
click at [352, 583] on div at bounding box center [358, 578] width 86 height 86
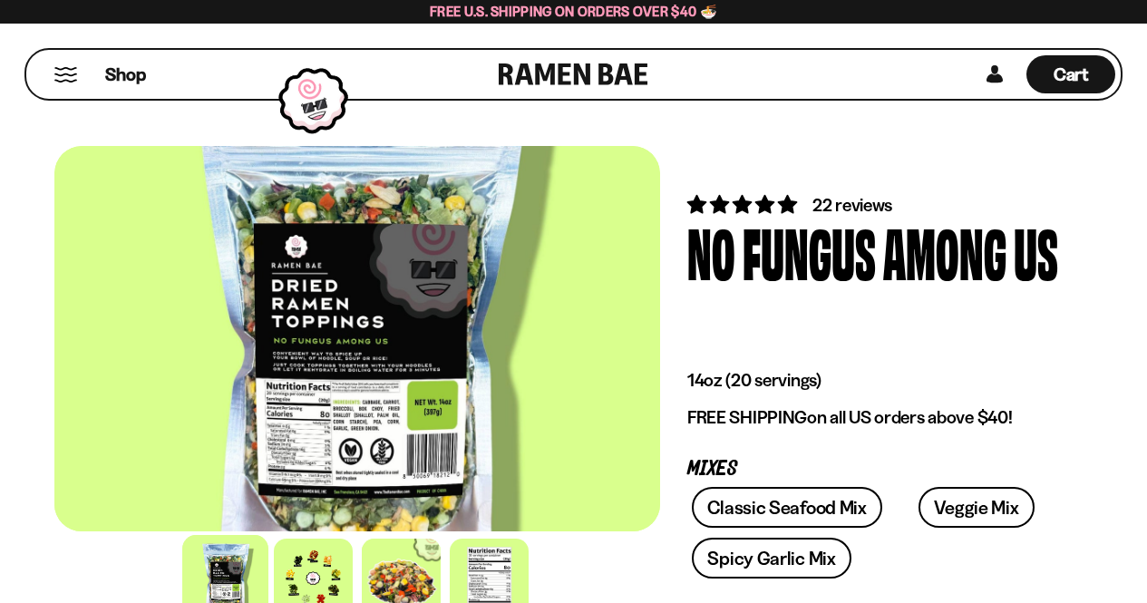
scroll to position [632, 0]
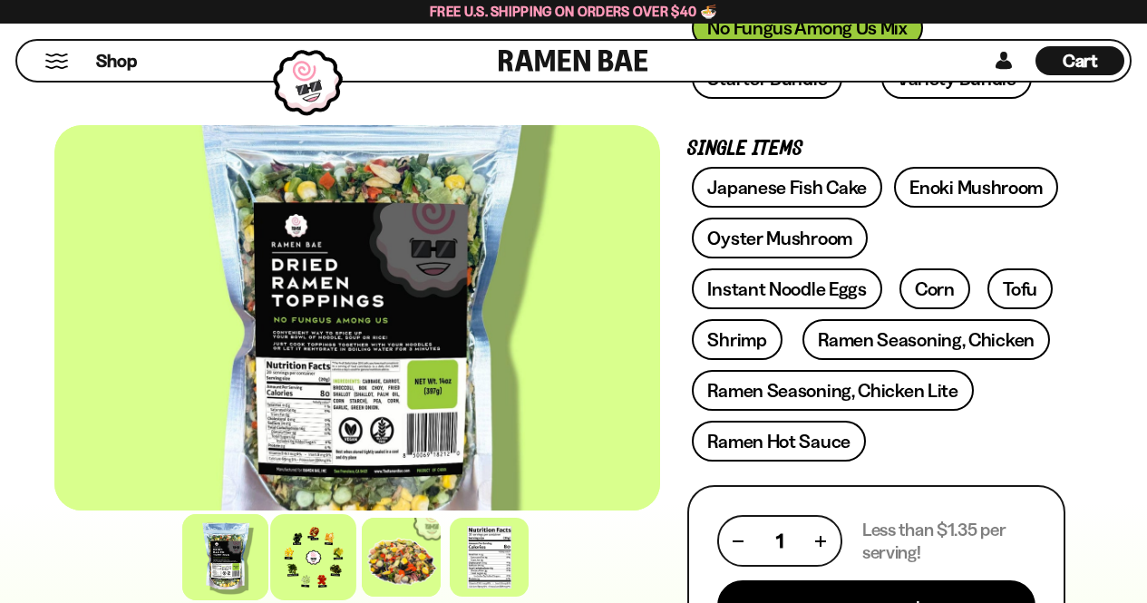
click at [305, 558] on div at bounding box center [313, 557] width 86 height 86
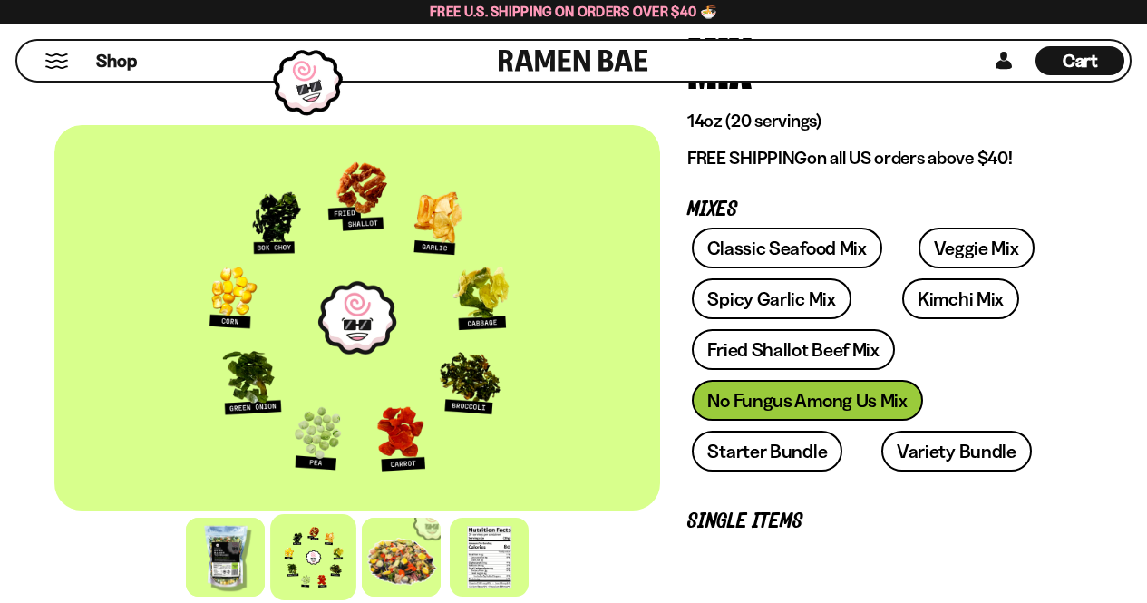
scroll to position [274, 0]
